Goal: Information Seeking & Learning: Learn about a topic

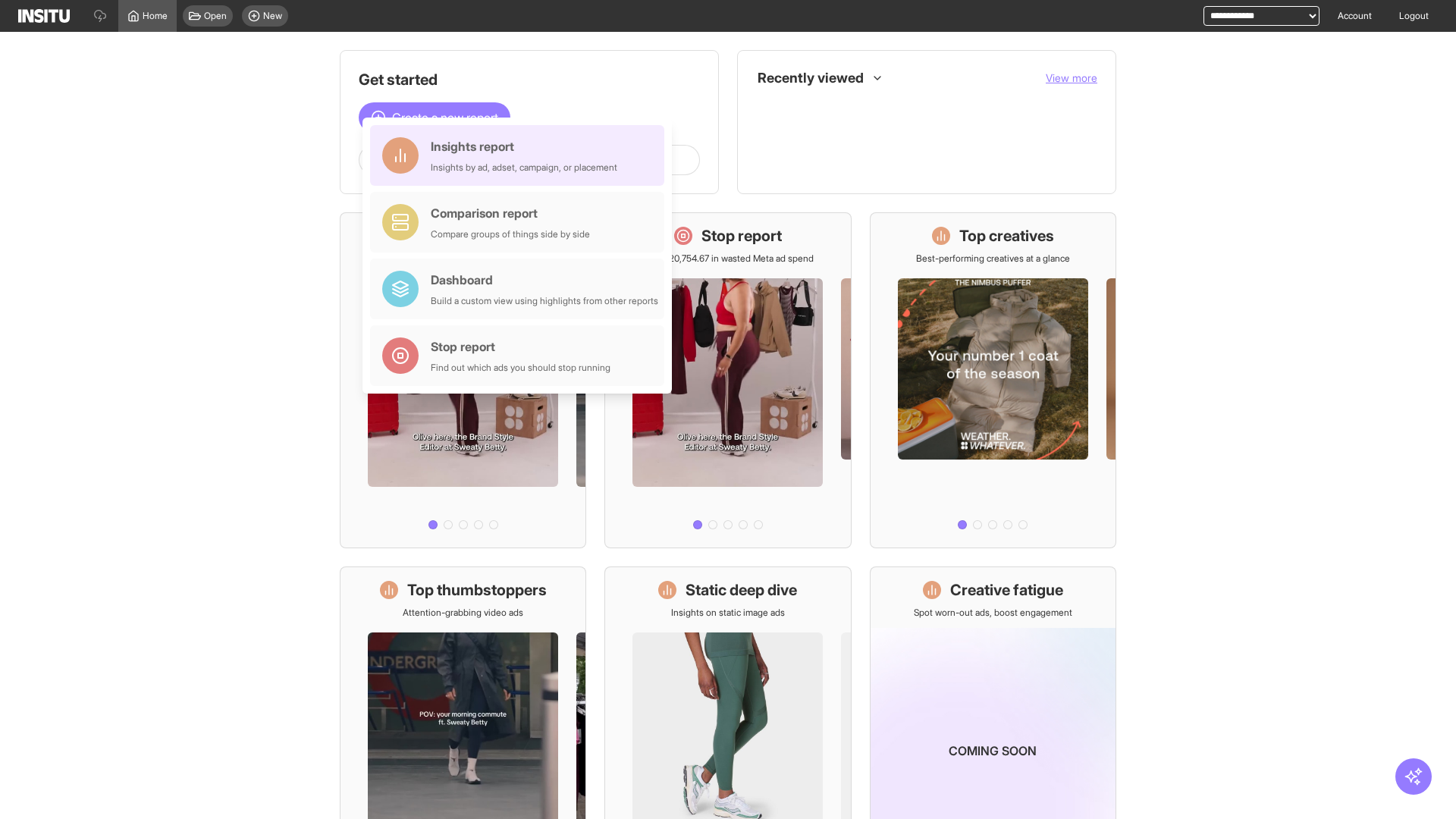
click at [521, 156] on div "Insights report Insights by ad, adset, campaign, or placement" at bounding box center [523, 156] width 186 height 37
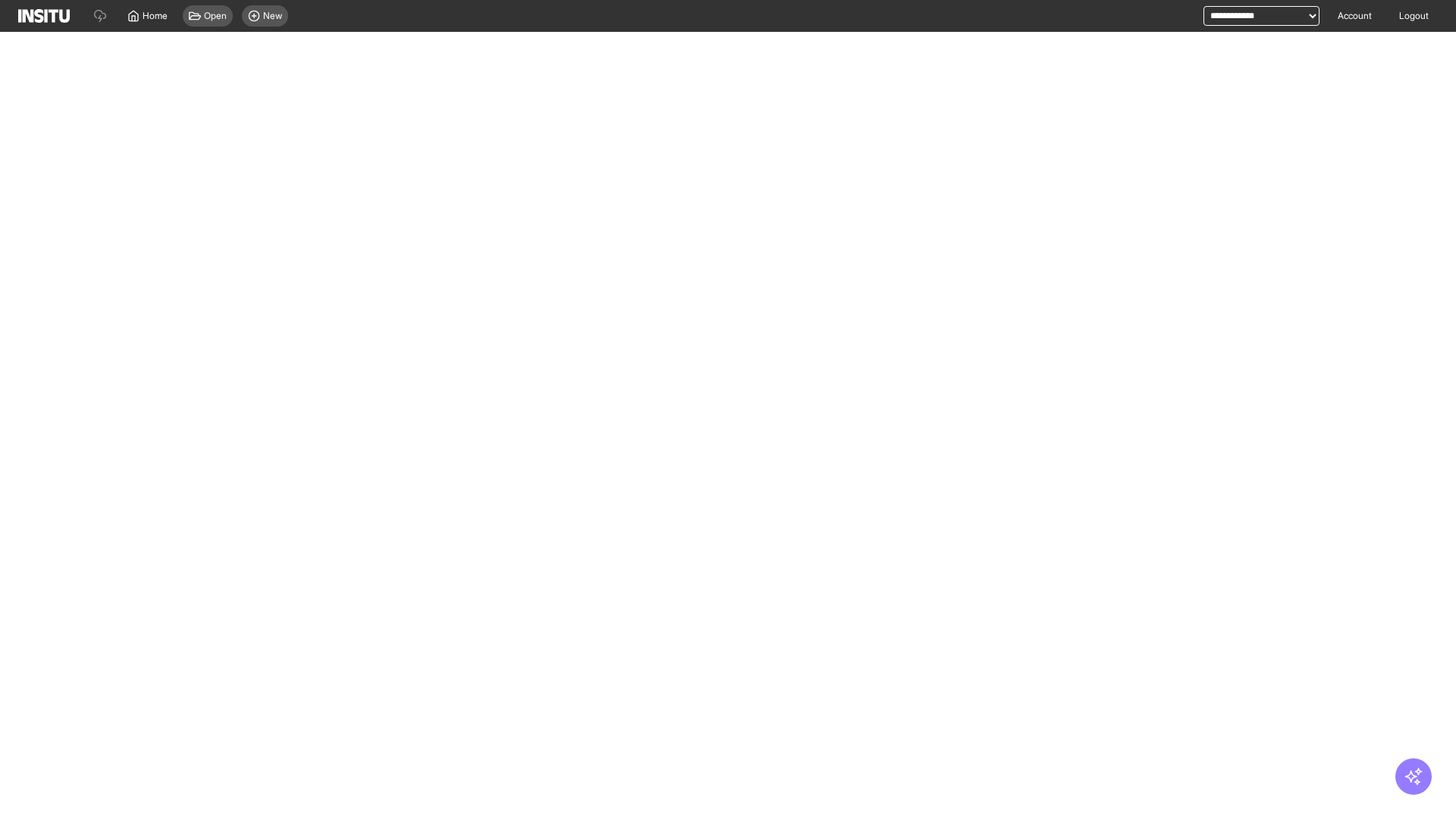
select select "**"
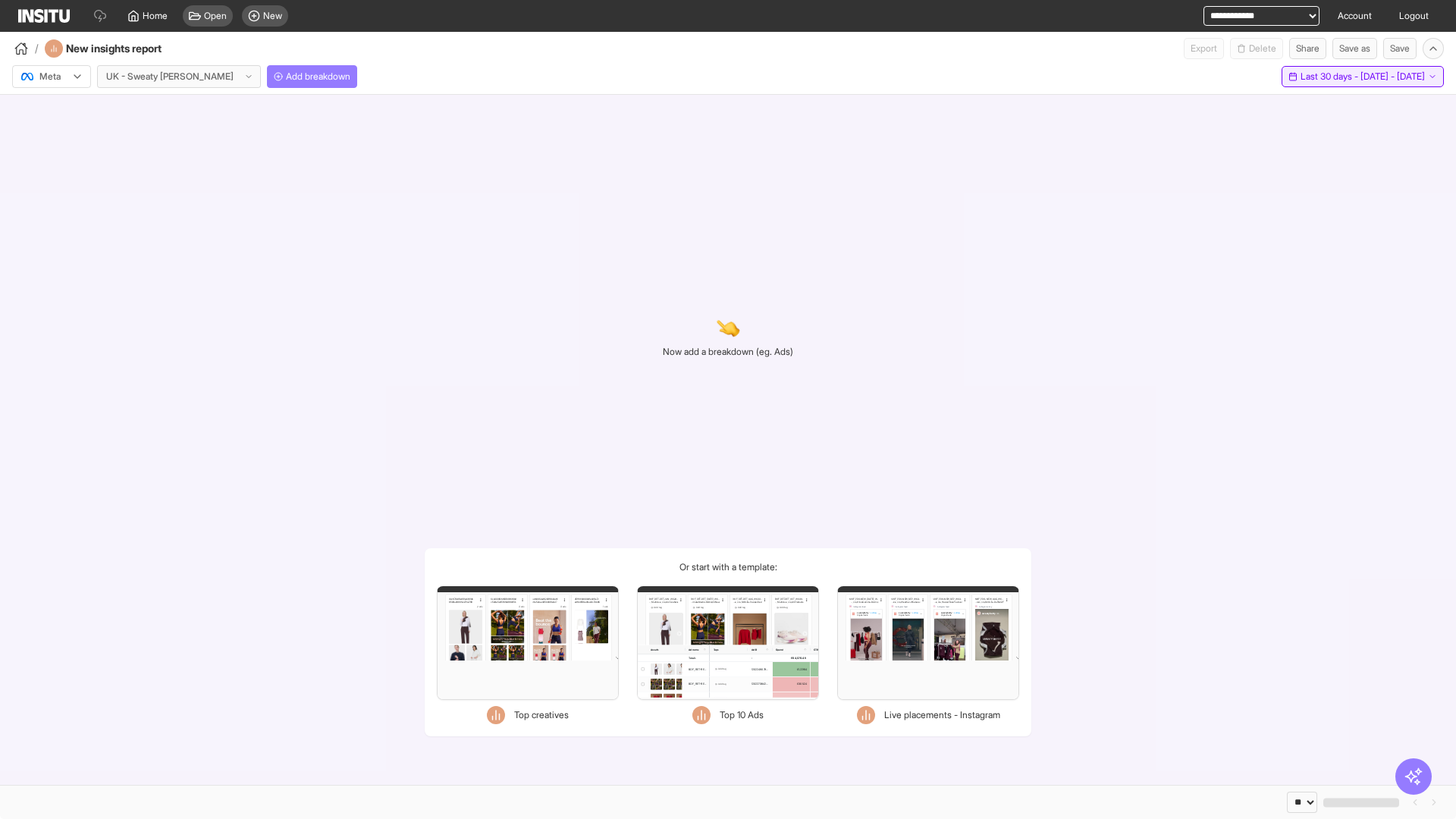
click at [1328, 77] on span "Last 30 days - [DATE] - [DATE]" at bounding box center [1362, 77] width 124 height 12
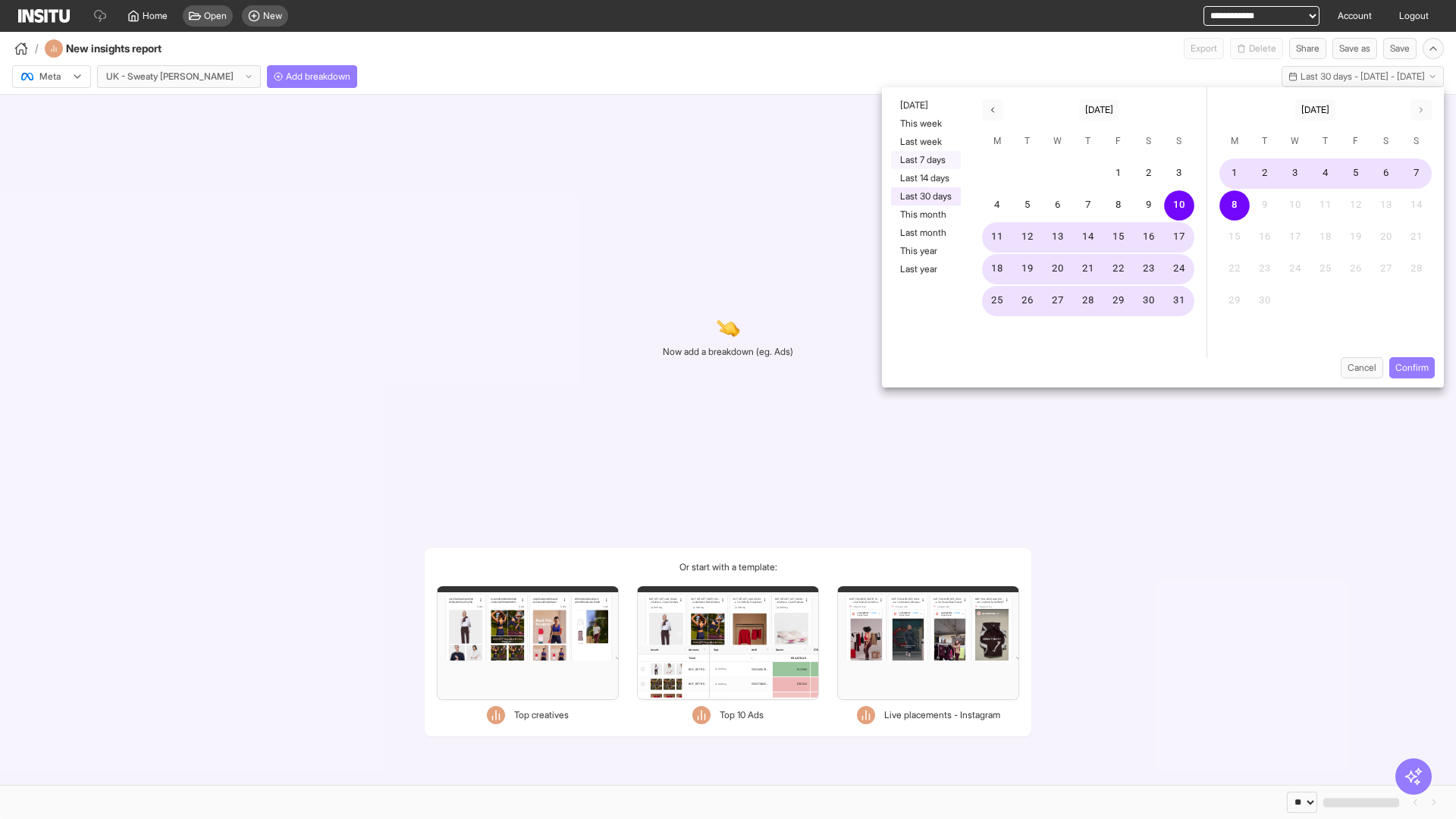
click at [924, 160] on button "Last 7 days" at bounding box center [926, 159] width 70 height 18
